Goal: Find specific page/section: Find specific page/section

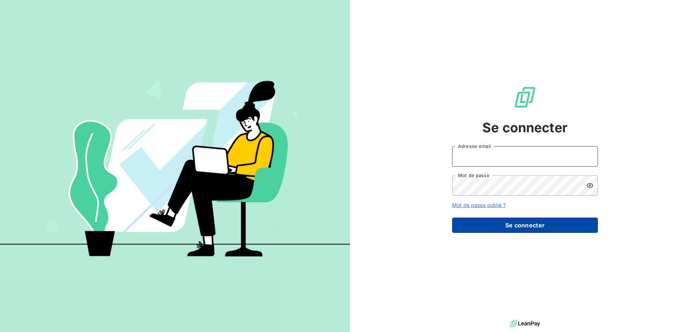
type input "[EMAIL_ADDRESS][DOMAIN_NAME]"
click at [534, 225] on button "Se connecter" at bounding box center [525, 225] width 146 height 15
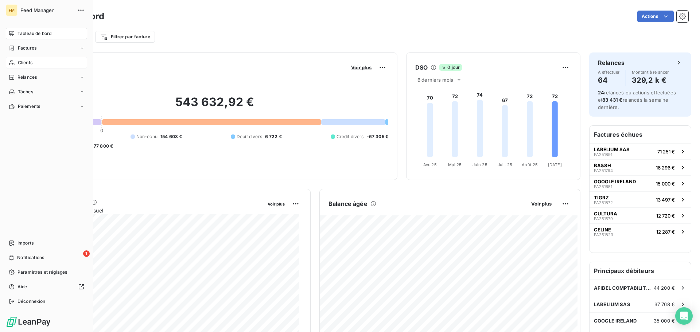
click at [39, 62] on div "Clients" at bounding box center [46, 63] width 81 height 12
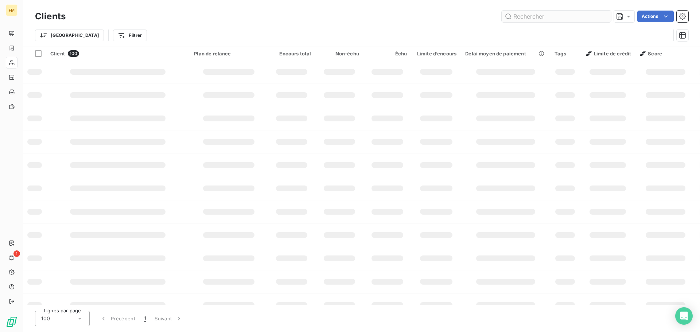
click at [538, 16] on input "text" at bounding box center [556, 17] width 109 height 12
type input "uk"
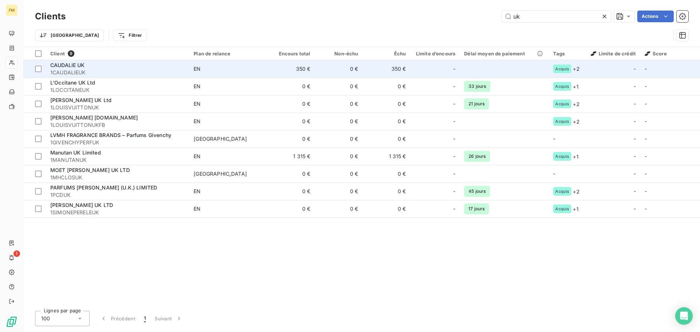
click at [149, 72] on span "1CAUDALIEUK" at bounding box center [117, 72] width 135 height 7
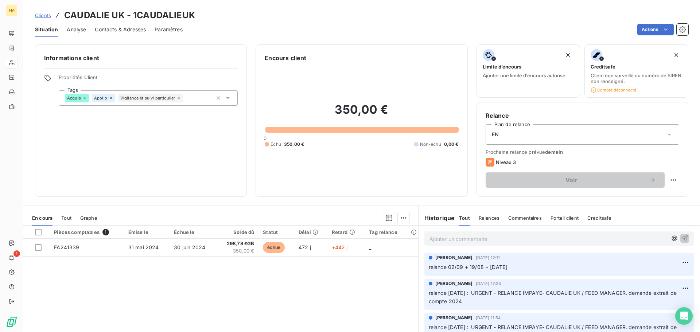
click at [48, 14] on span "Clients" at bounding box center [43, 15] width 16 height 6
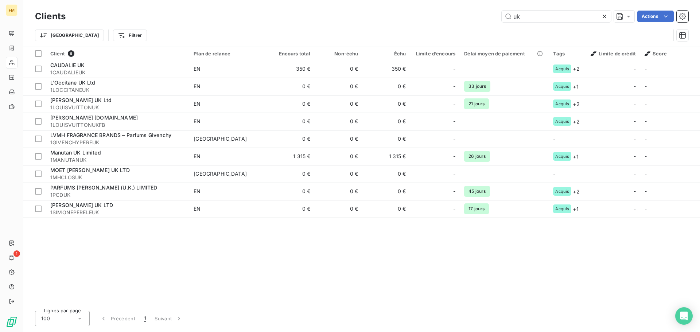
drag, startPoint x: 546, startPoint y: 18, endPoint x: 366, endPoint y: 21, distance: 179.7
click at [431, 21] on div "uk Actions" at bounding box center [381, 17] width 614 height 12
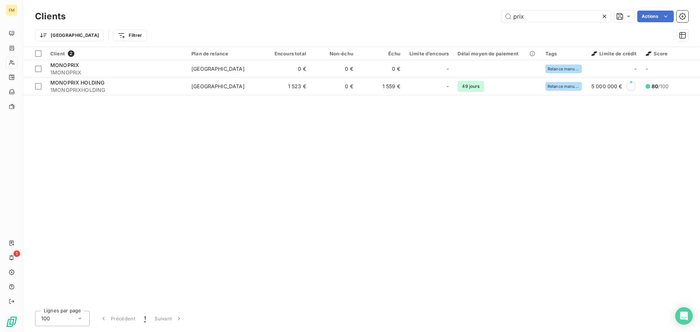
type input "prix"
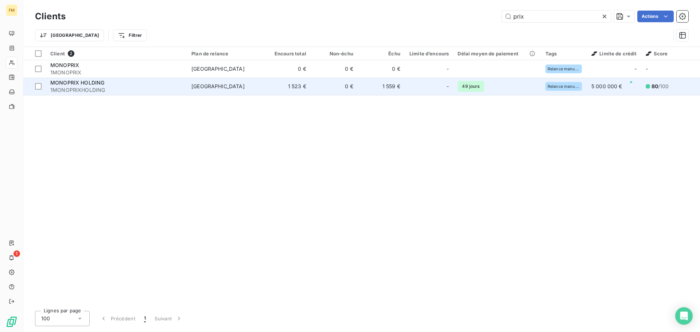
click at [252, 91] on td "[GEOGRAPHIC_DATA]" at bounding box center [225, 86] width 77 height 17
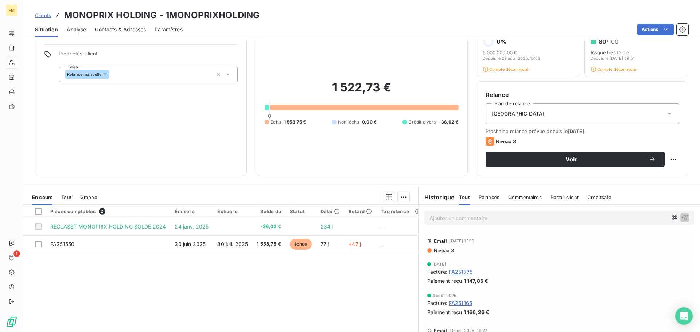
scroll to position [36, 0]
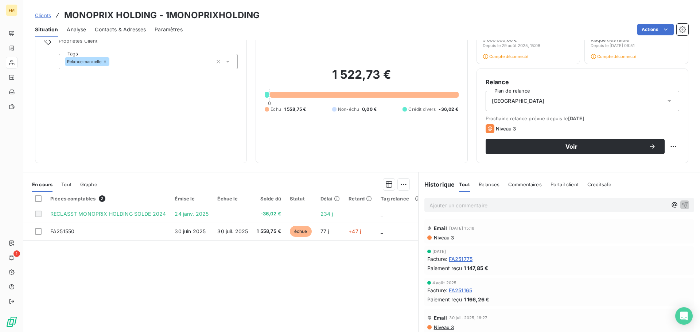
click at [476, 209] on p "Ajouter un commentaire ﻿" at bounding box center [548, 205] width 238 height 9
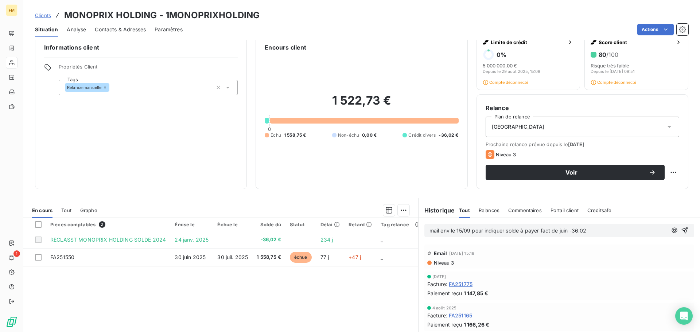
scroll to position [0, 0]
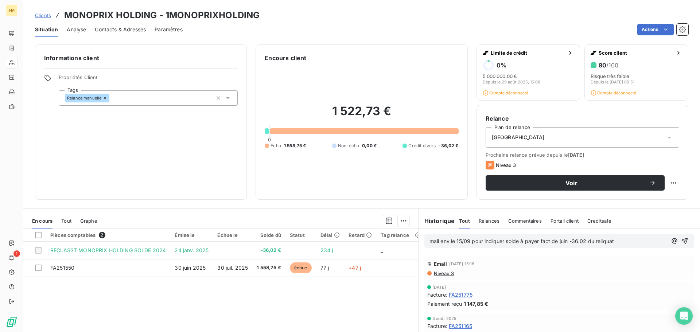
click at [630, 242] on p "mail env le 15/09 pour indiquer solde à payer fact de juin -36.02 du reliquat" at bounding box center [548, 241] width 238 height 8
